Goal: Check status: Check status

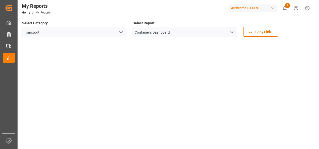
scroll to position [201, 0]
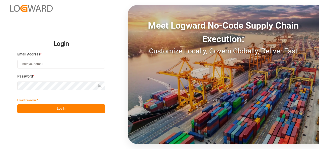
type input "[PERSON_NAME][EMAIL_ADDRESS][PERSON_NAME][DOMAIN_NAME]"
click at [93, 110] on button "Log In" at bounding box center [61, 108] width 88 height 9
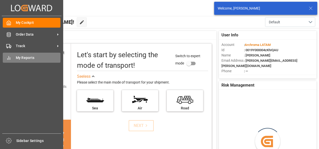
click at [12, 59] on div "My Reports My Reports" at bounding box center [32, 58] width 58 height 10
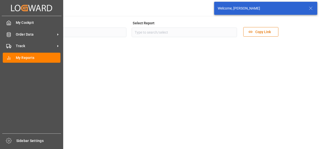
type input "Transport"
type input "Containers Dashboard"
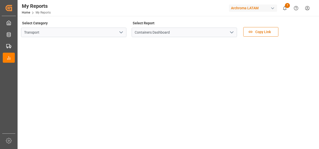
click at [121, 33] on icon "open menu" at bounding box center [121, 32] width 6 height 6
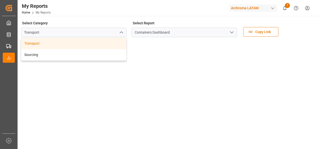
click at [121, 33] on icon "close menu" at bounding box center [121, 32] width 6 height 6
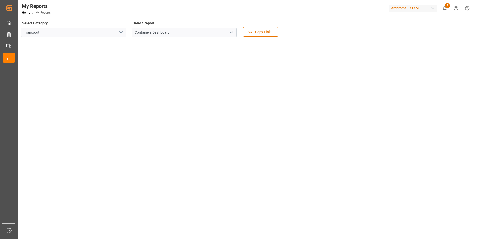
click at [232, 33] on polyline "open menu" at bounding box center [231, 33] width 3 height 2
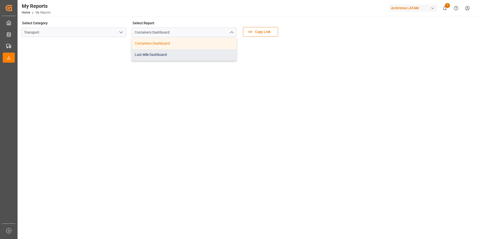
click at [168, 52] on div "Last Mile Dashboard" at bounding box center [184, 54] width 105 height 11
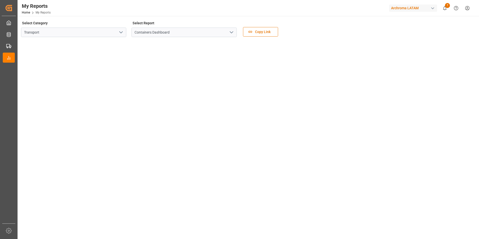
click at [118, 34] on icon "open menu" at bounding box center [121, 32] width 6 height 6
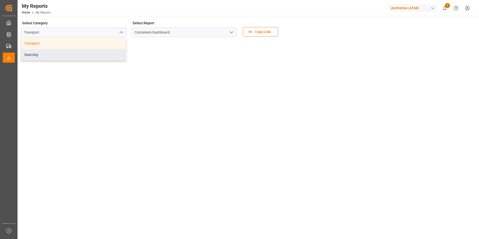
click at [32, 53] on div "Sourcing" at bounding box center [73, 54] width 105 height 11
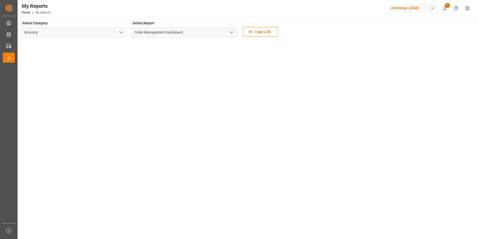
scroll to position [25, 0]
click at [393, 92] on tableau-viz at bounding box center [248, 207] width 453 height 383
click at [432, 61] on tableau-viz at bounding box center [248, 232] width 453 height 383
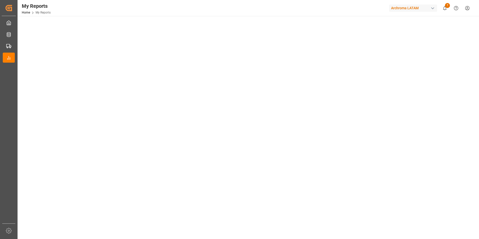
click at [434, 78] on tableau-viz at bounding box center [248, 207] width 453 height 383
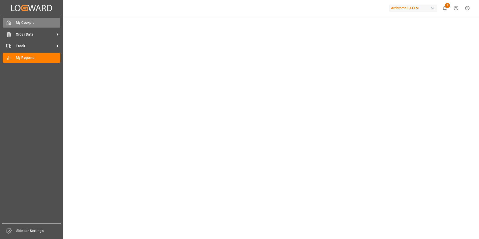
click at [29, 20] on div "My Cockpit My Cockpit" at bounding box center [32, 23] width 58 height 10
